Goal: Information Seeking & Learning: Learn about a topic

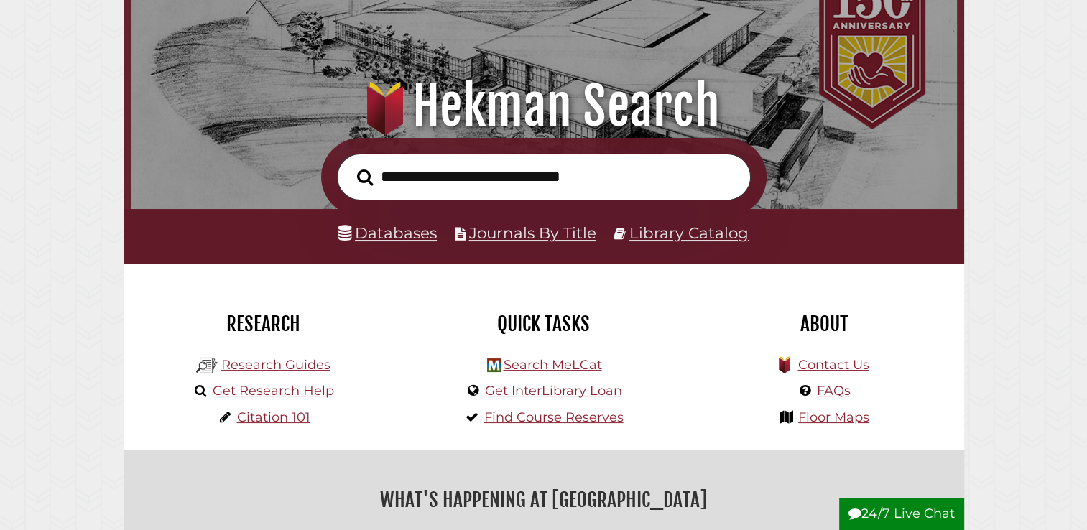
scroll to position [112, 0]
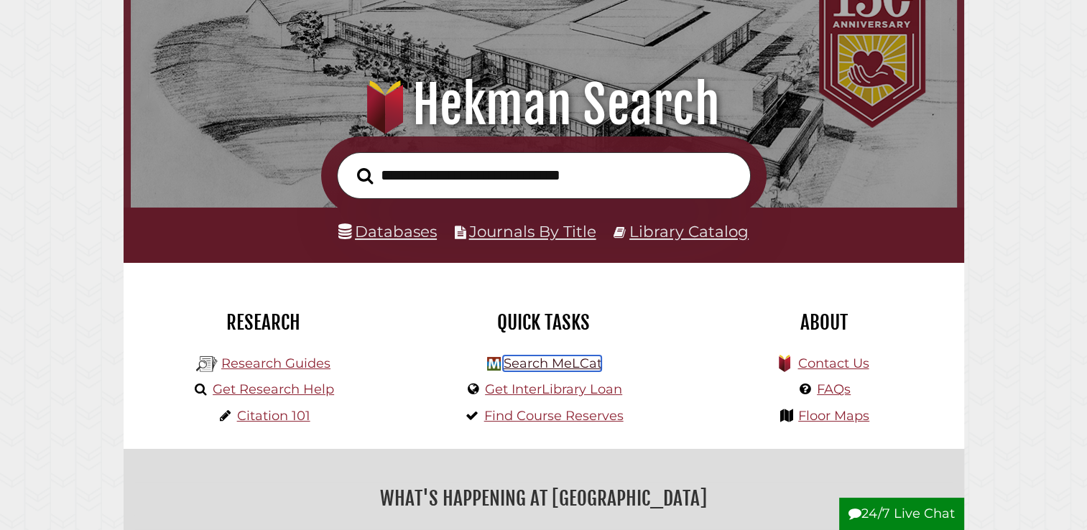
click at [569, 361] on link "Search MeLCat" at bounding box center [552, 363] width 98 height 16
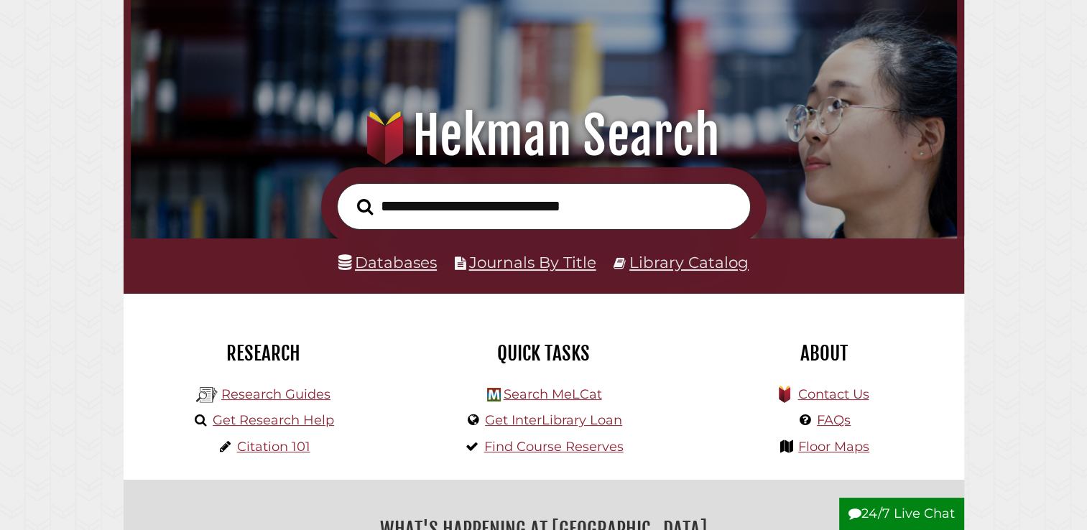
scroll to position [81, 0]
click at [402, 266] on link "Databases" at bounding box center [387, 262] width 98 height 19
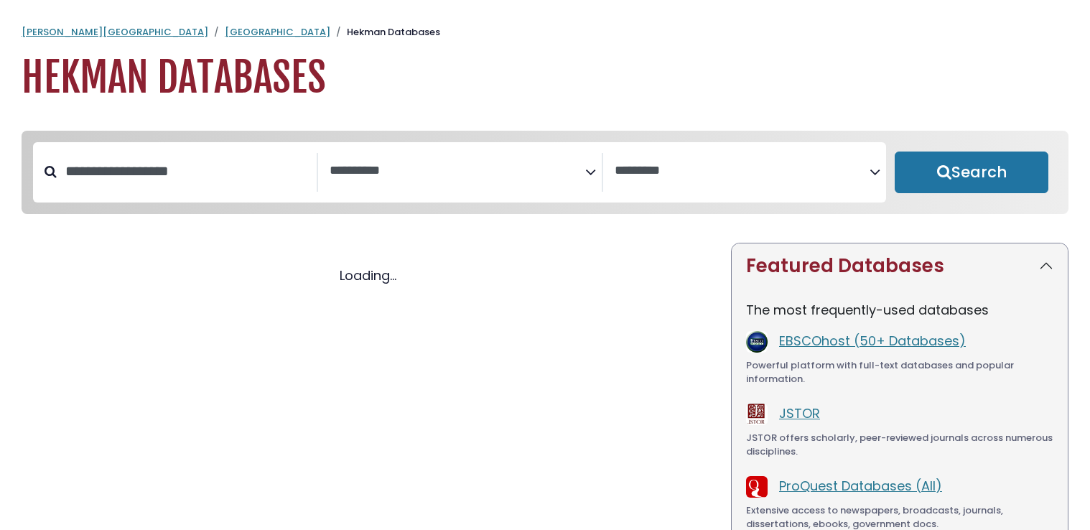
select select "Database Subject Filter"
select select "Database Vendors Filter"
select select "Database Subject Filter"
select select "Database Vendors Filter"
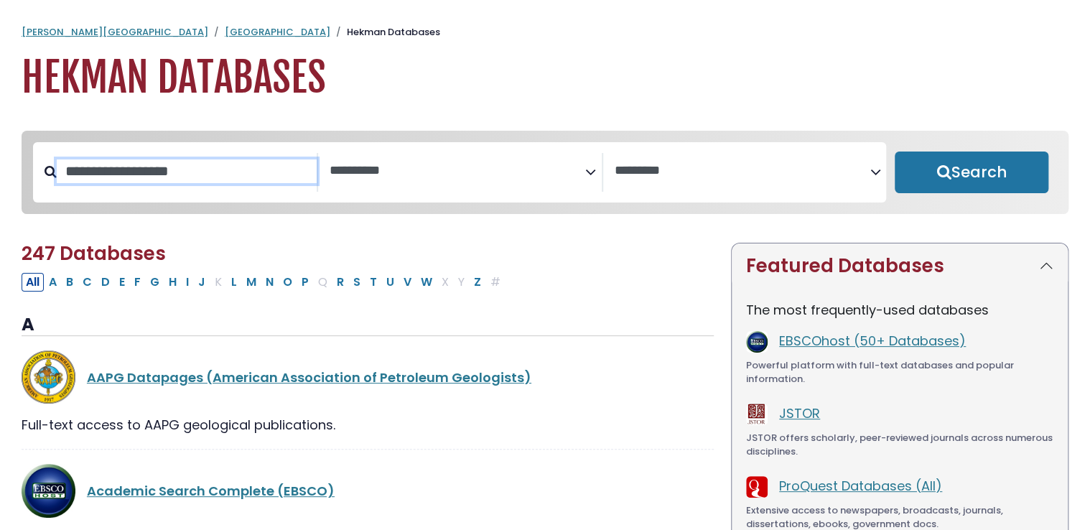
click at [205, 182] on input "Search database by title or keyword" at bounding box center [187, 171] width 260 height 24
type input "*****"
click at [895, 152] on button "Search" at bounding box center [972, 173] width 154 height 42
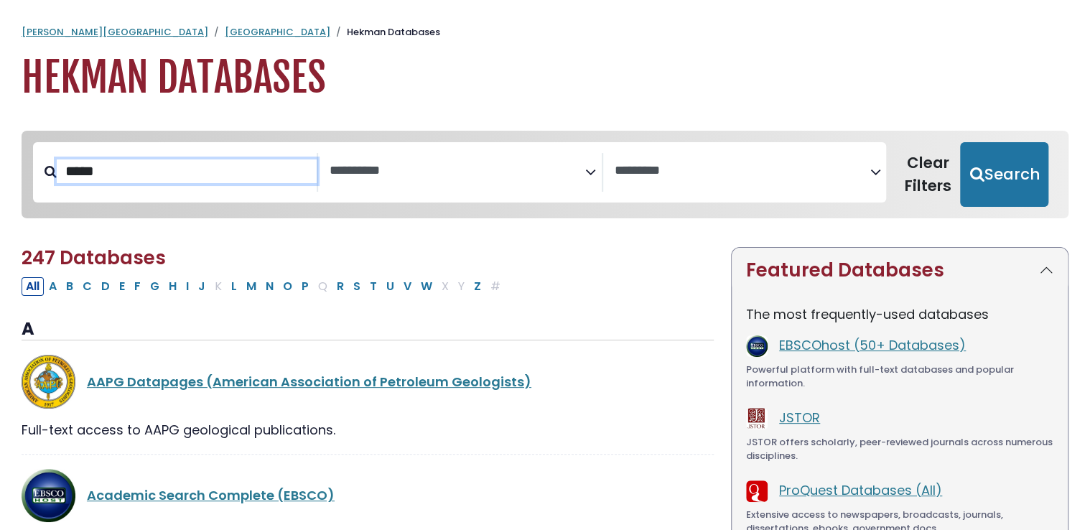
select select "Database Subject Filter"
select select "Database Vendors Filter"
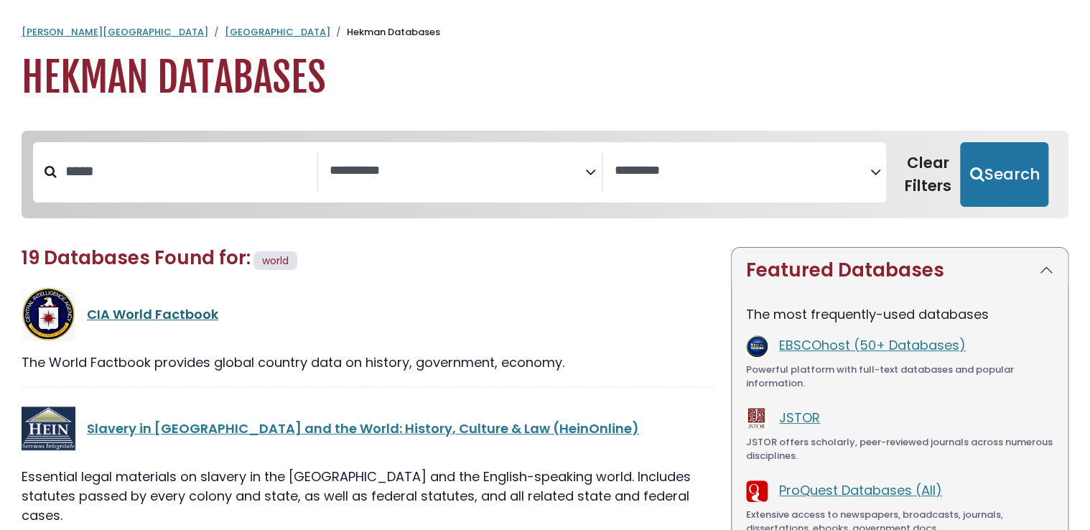
click at [173, 312] on link "CIA World Factbook" at bounding box center [152, 314] width 131 height 18
select select "Database Subject Filter"
select select "Database Vendors Filter"
drag, startPoint x: 190, startPoint y: 143, endPoint x: 37, endPoint y: 172, distance: 155.6
click at [37, 172] on div "**********" at bounding box center [459, 172] width 853 height 60
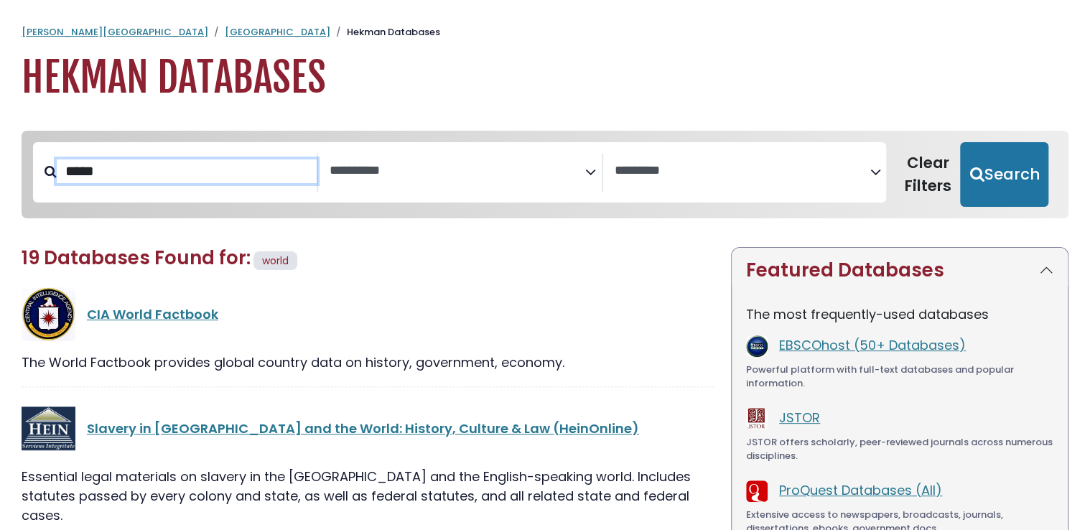
click at [149, 177] on input "*****" at bounding box center [187, 171] width 260 height 24
type input "*"
type input "*******"
click at [960, 142] on button "Search" at bounding box center [1004, 174] width 88 height 65
select select "Database Subject Filter"
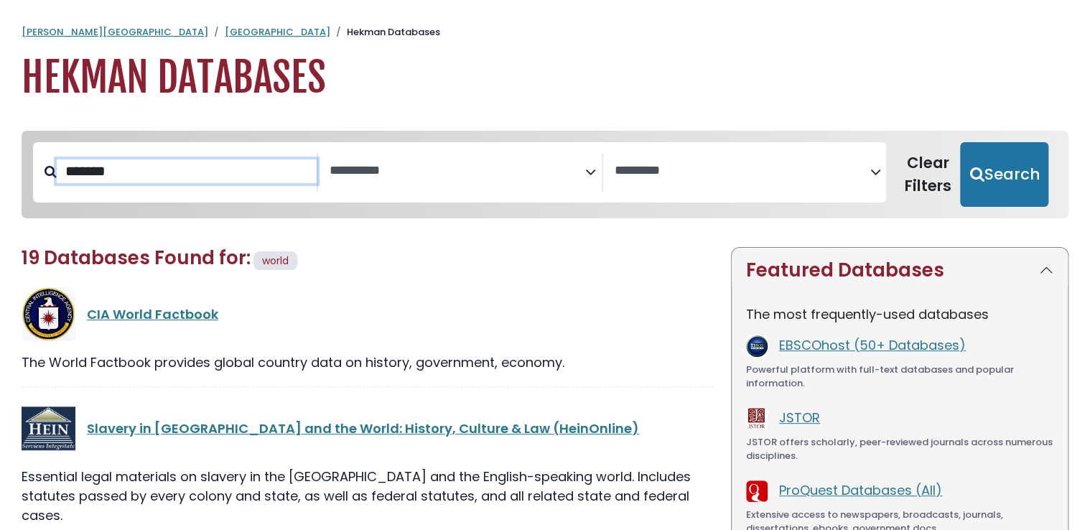
select select "Database Vendors Filter"
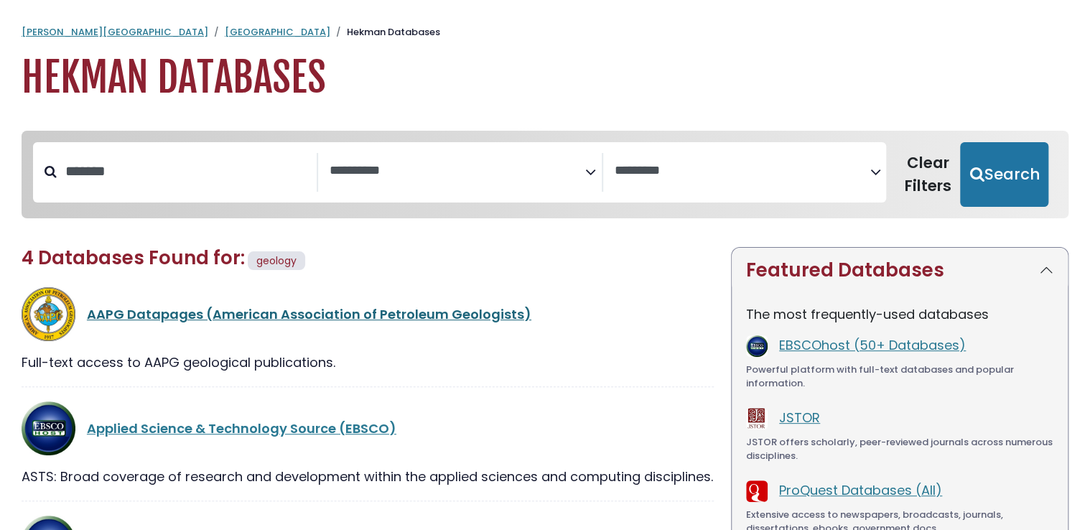
click at [224, 311] on link "AAPG Datapages (American Association of Petroleum Geologists)" at bounding box center [309, 314] width 445 height 18
select select "Database Subject Filter"
select select "Database Vendors Filter"
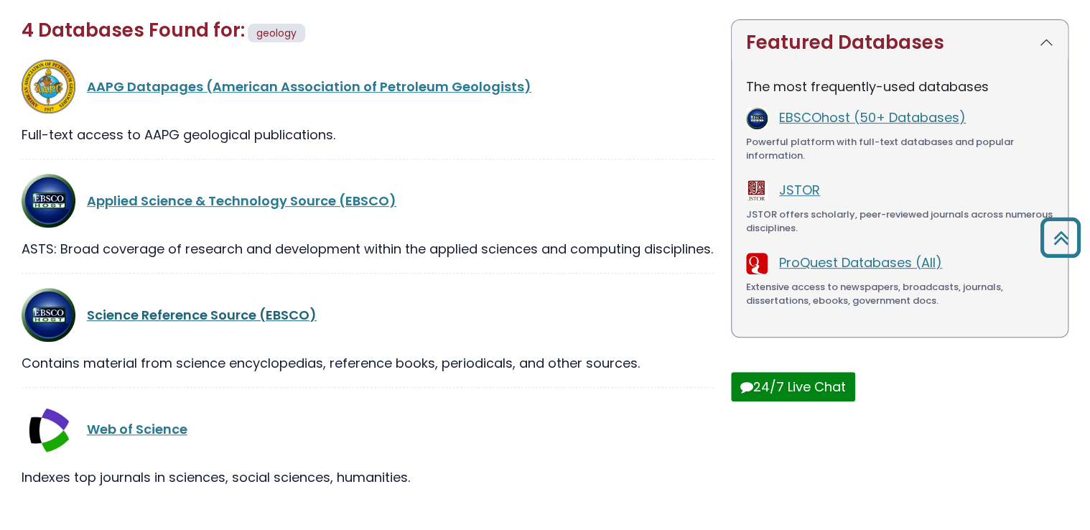
scroll to position [225, 0]
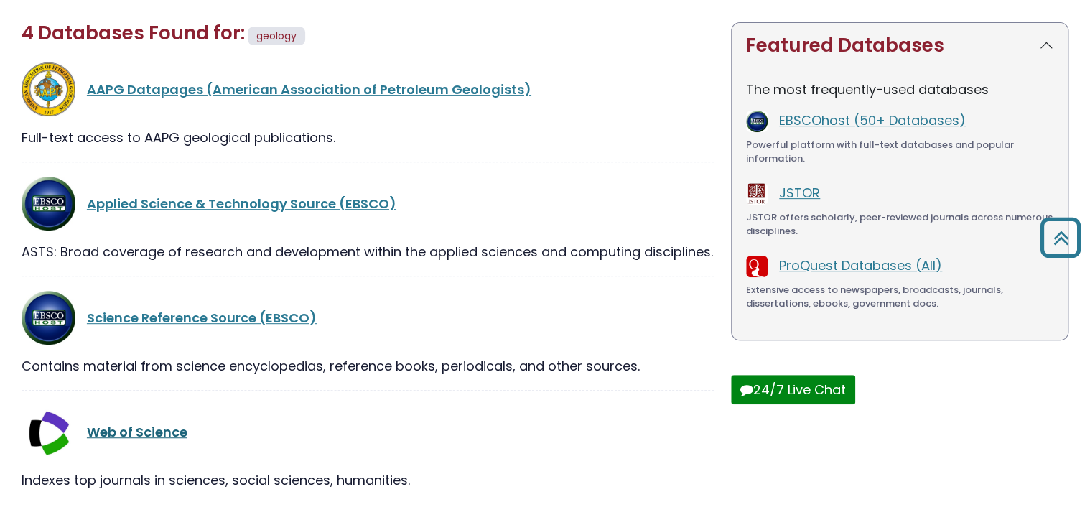
click at [144, 441] on link "Web of Science" at bounding box center [137, 432] width 101 height 18
